Goal: Task Accomplishment & Management: Manage account settings

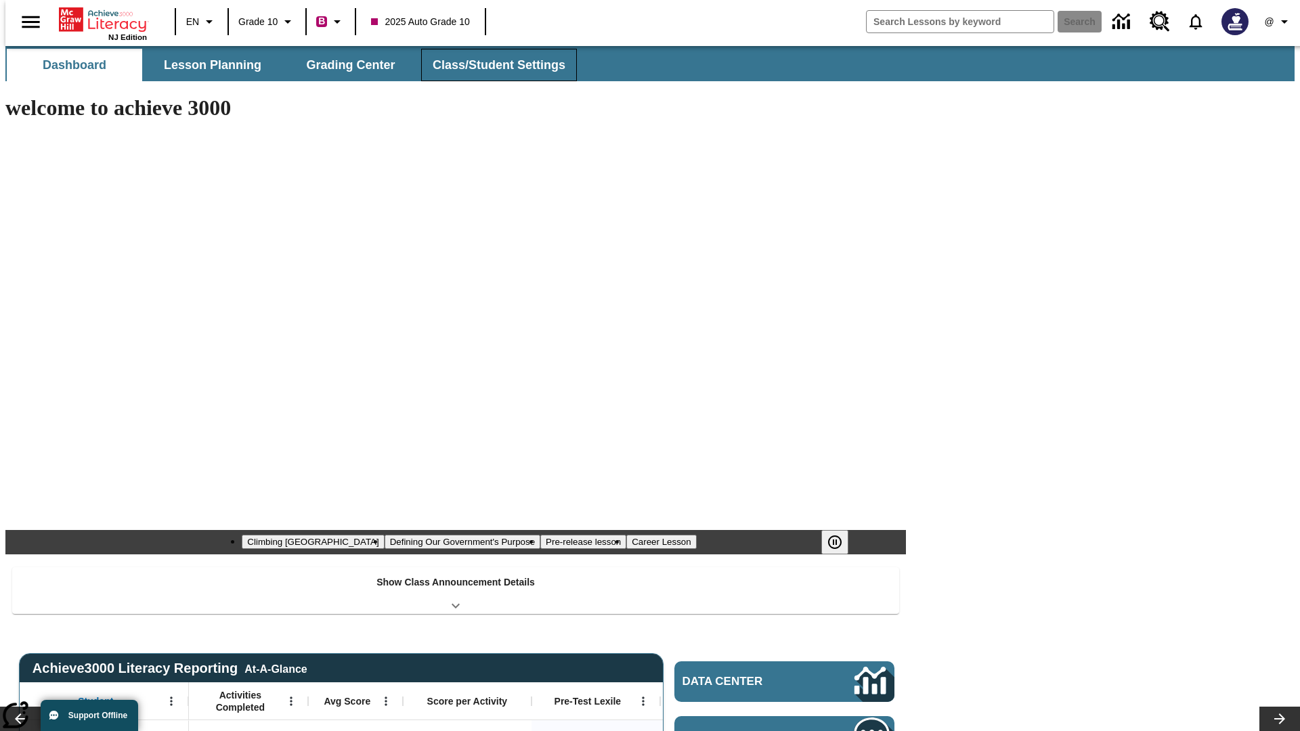
click at [492, 65] on span "Class/Student Settings" at bounding box center [499, 66] width 133 height 16
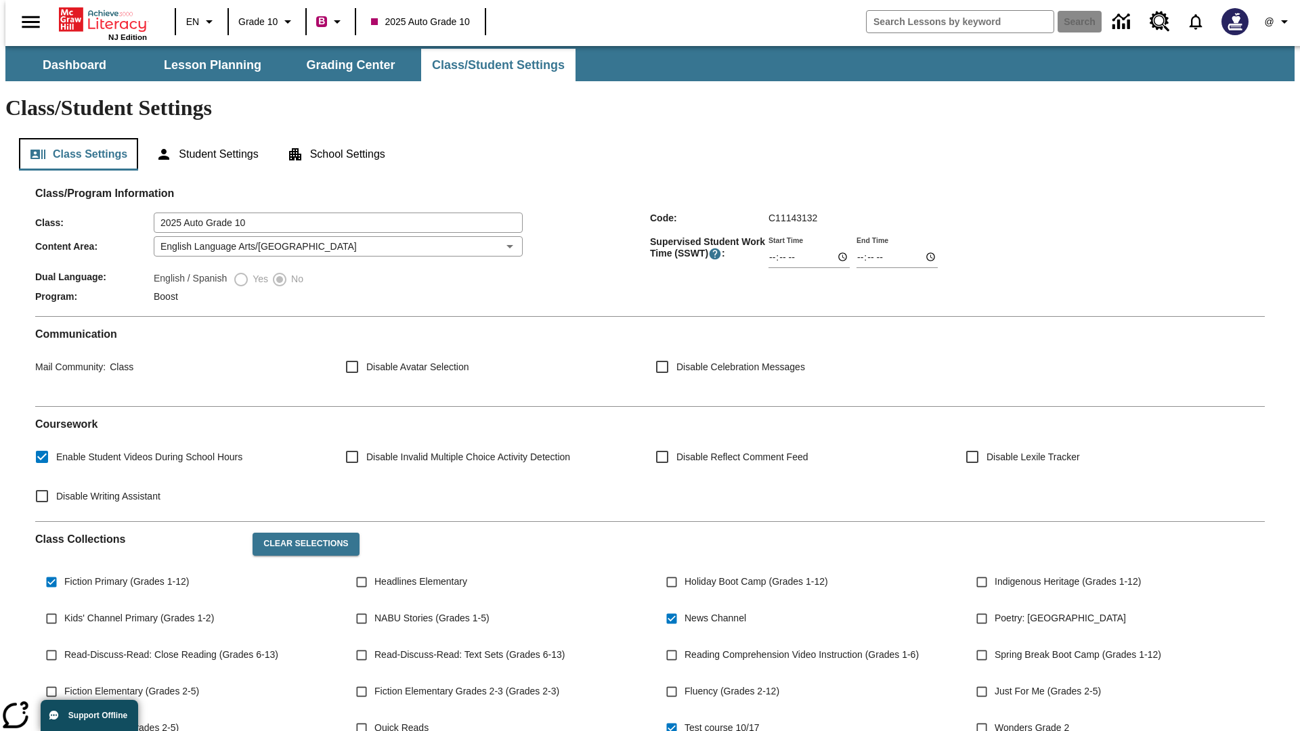
click at [73, 138] on button "Class Settings" at bounding box center [78, 154] width 119 height 33
type input "17:35"
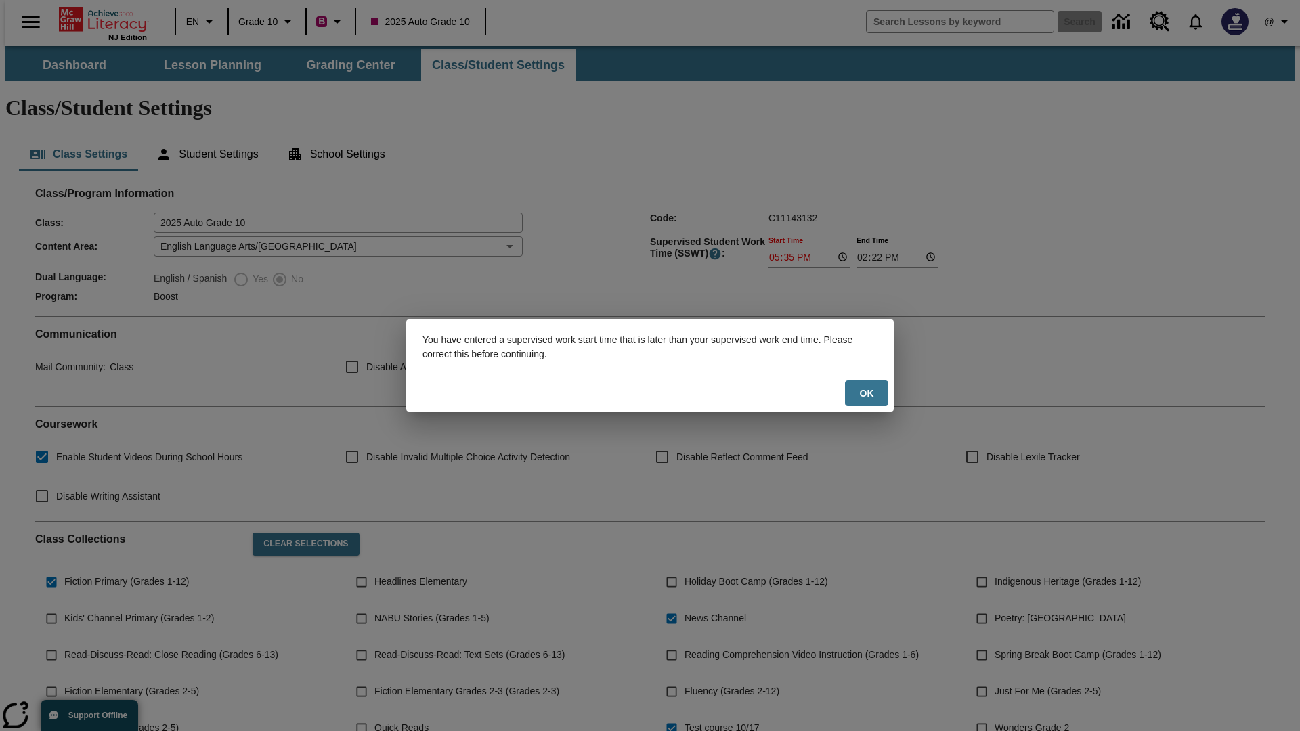
scroll to position [198, 0]
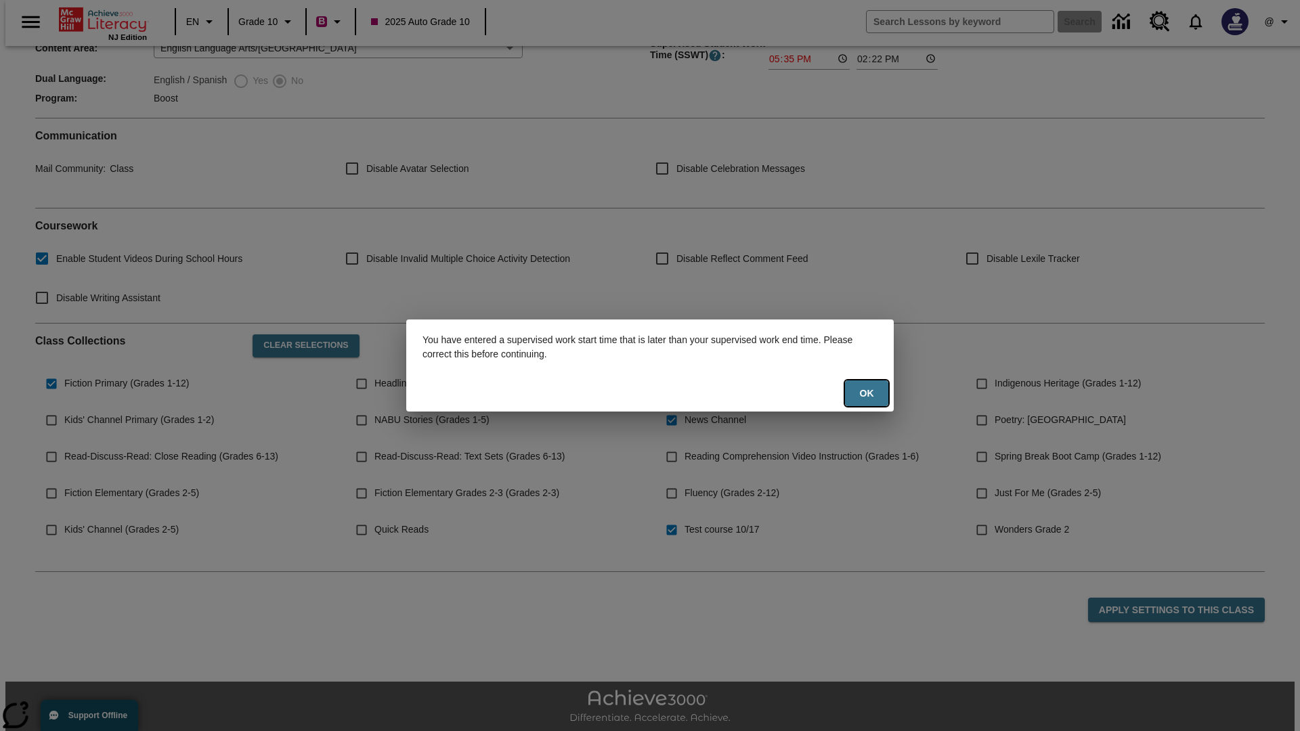
click at [867, 393] on button "Ok" at bounding box center [866, 394] width 43 height 26
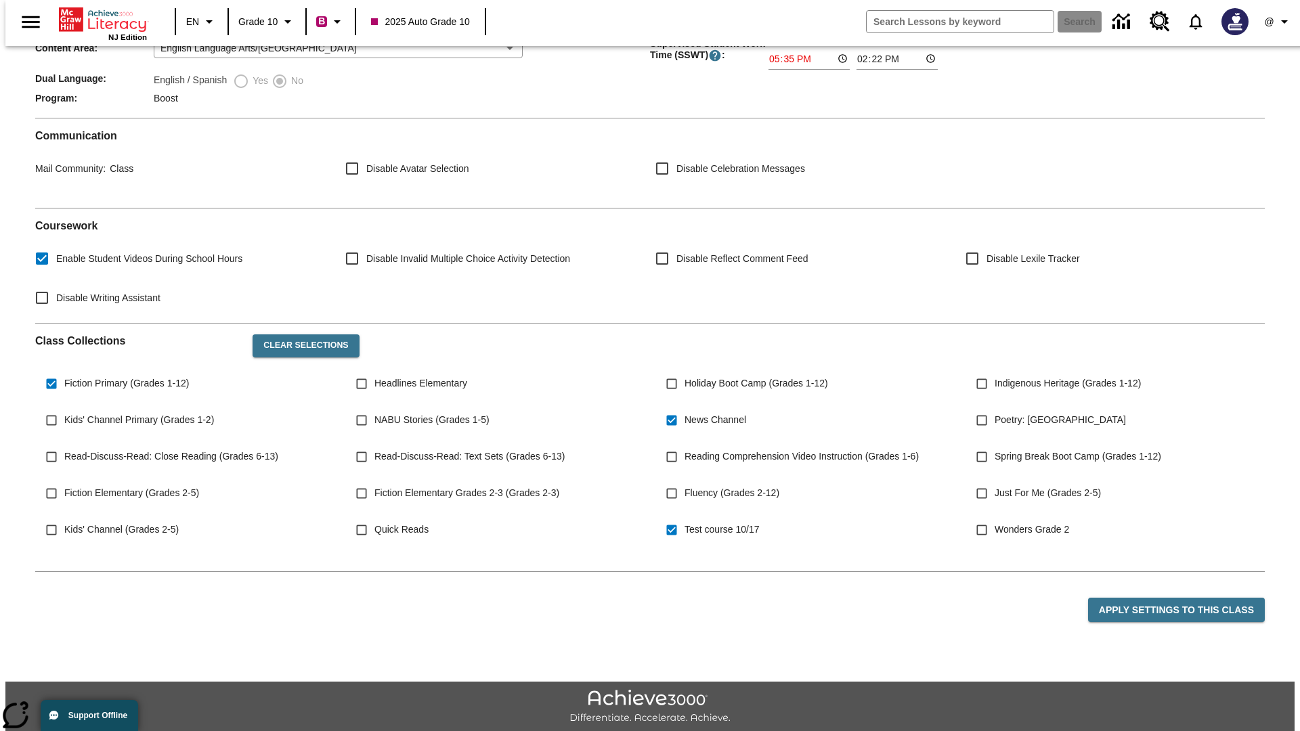
type input "17:35"
click at [1184, 598] on button "Apply Settings to this Class" at bounding box center [1176, 610] width 177 height 25
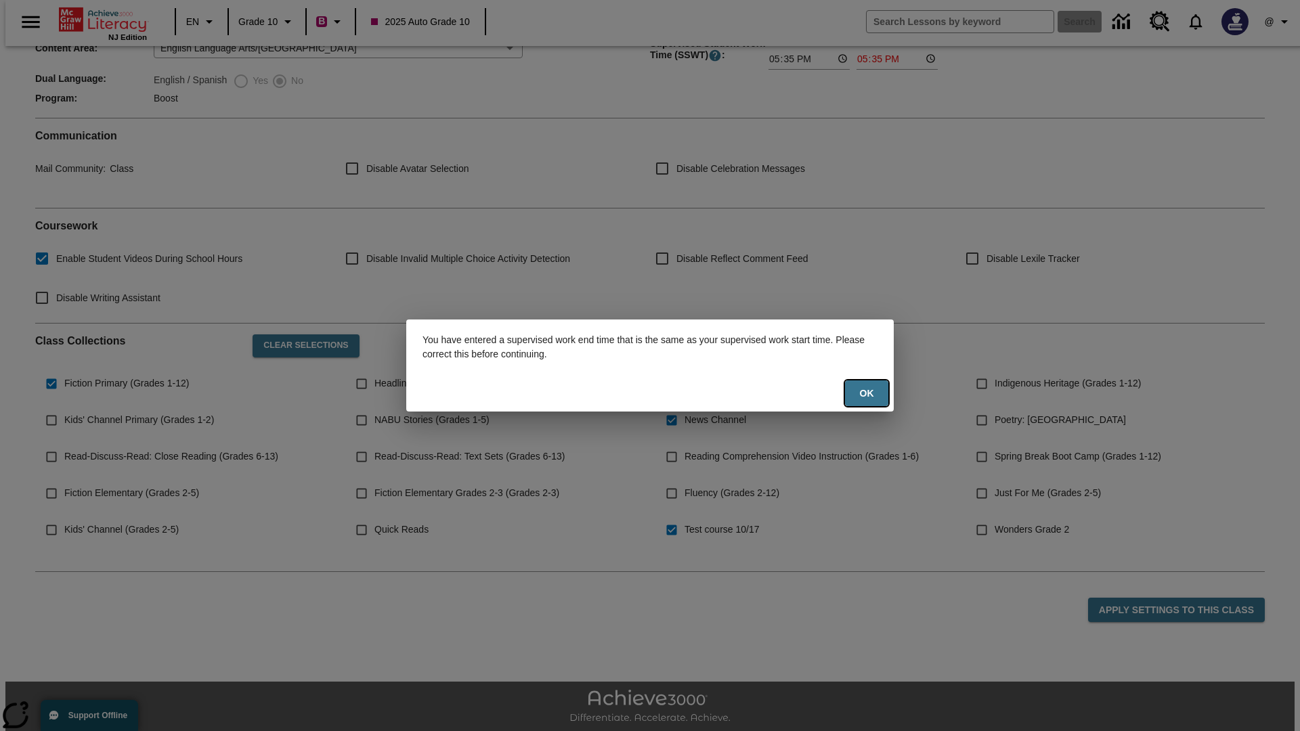
click at [867, 393] on button "Ok" at bounding box center [866, 394] width 43 height 26
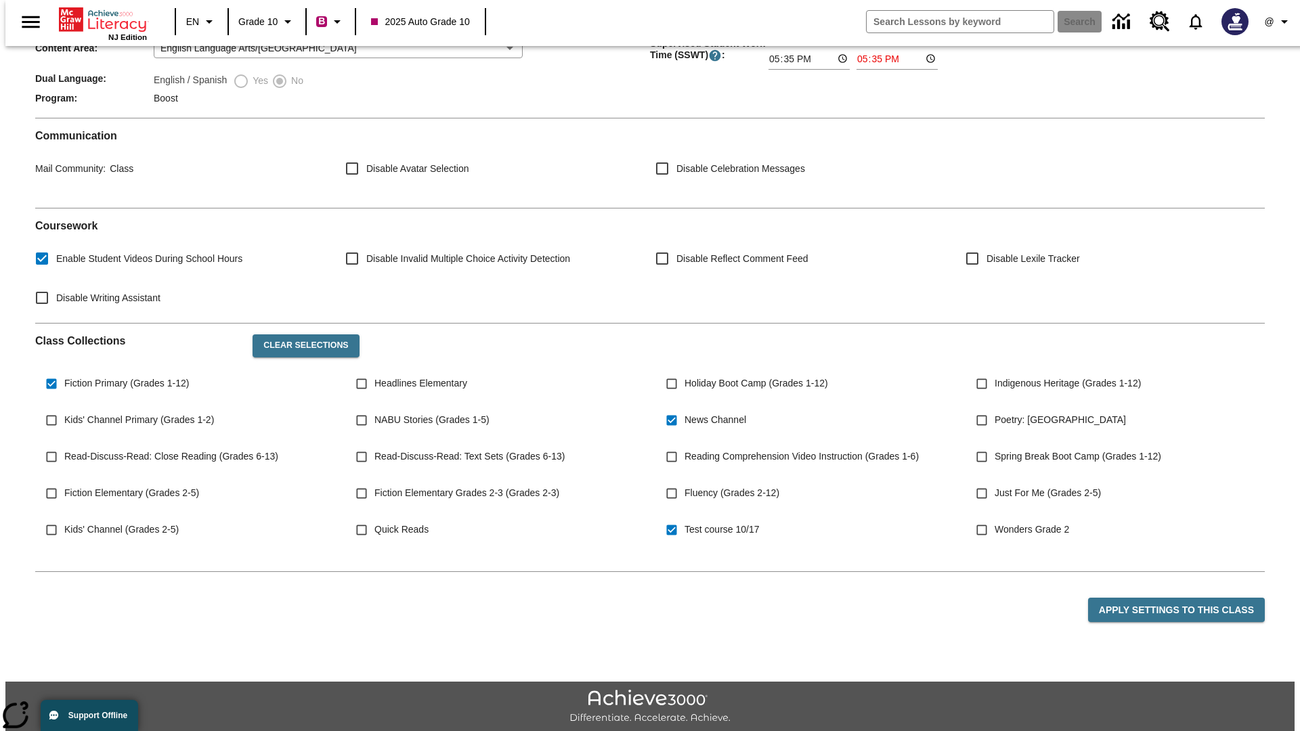
type input "23:35"
type input "23:36"
click at [1184, 598] on button "Apply Settings to this Class" at bounding box center [1176, 610] width 177 height 25
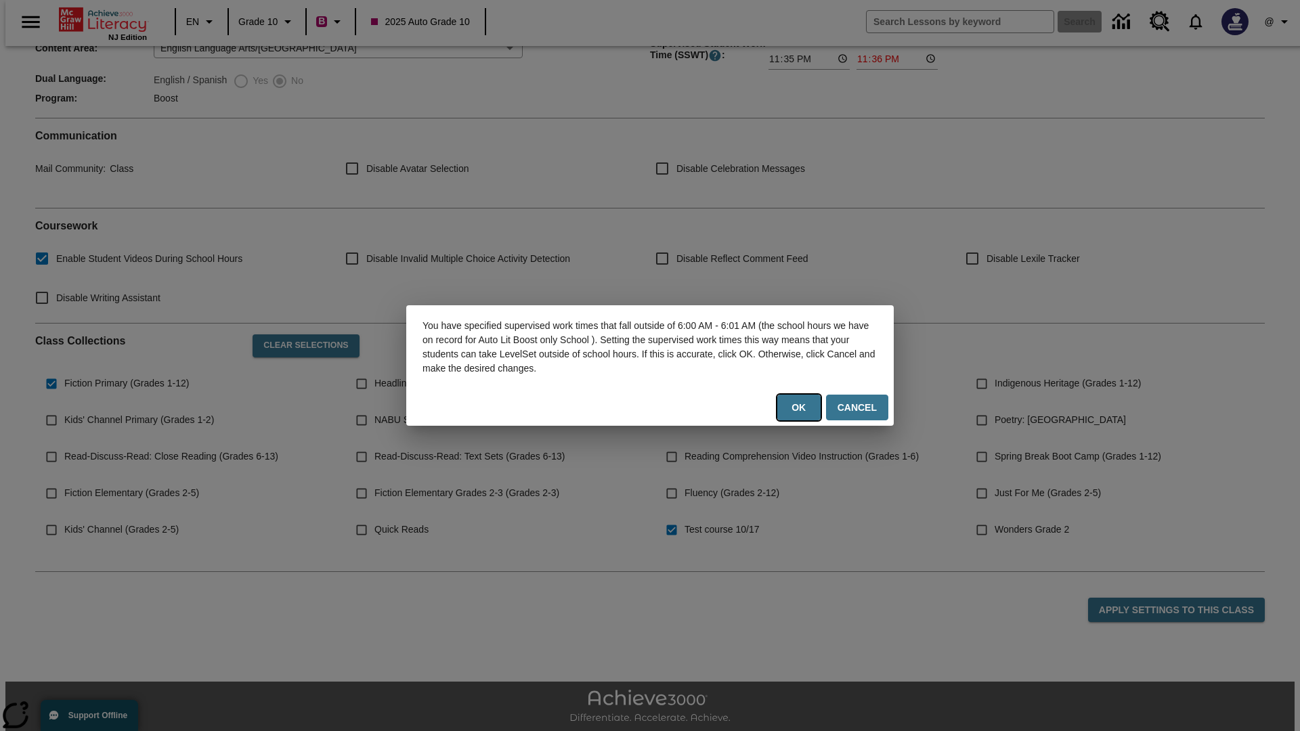
click at [802, 408] on button "Ok" at bounding box center [798, 408] width 43 height 26
